Goal: Navigation & Orientation: Find specific page/section

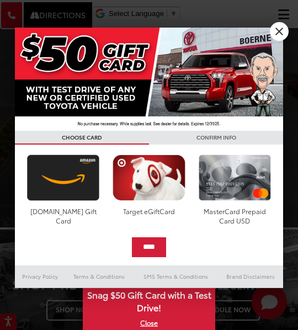
scroll to position [111, 0]
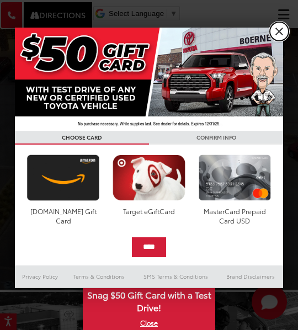
click at [273, 29] on link "X" at bounding box center [279, 31] width 19 height 19
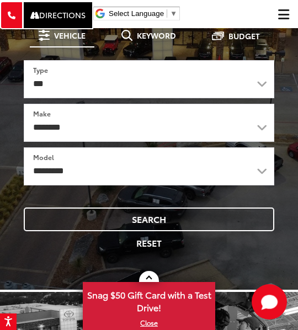
scroll to position [0, 0]
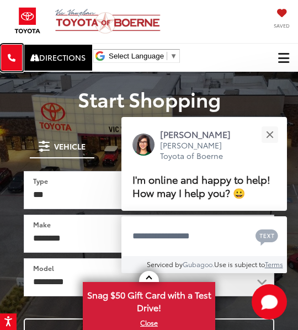
click at [15, 56] on icon at bounding box center [12, 58] width 8 height 8
click at [279, 54] on span "Click to show site navigation" at bounding box center [284, 58] width 11 height 9
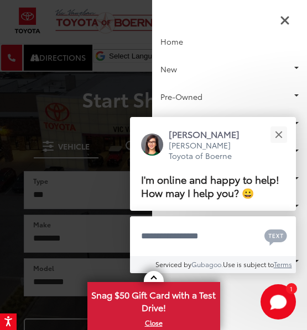
click at [61, 109] on div at bounding box center [153, 165] width 307 height 330
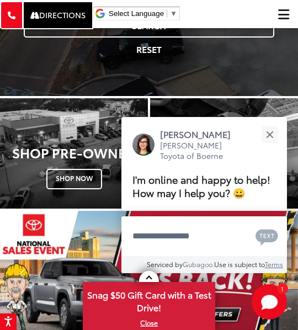
scroll to position [166, 0]
